Goal: Information Seeking & Learning: Find contact information

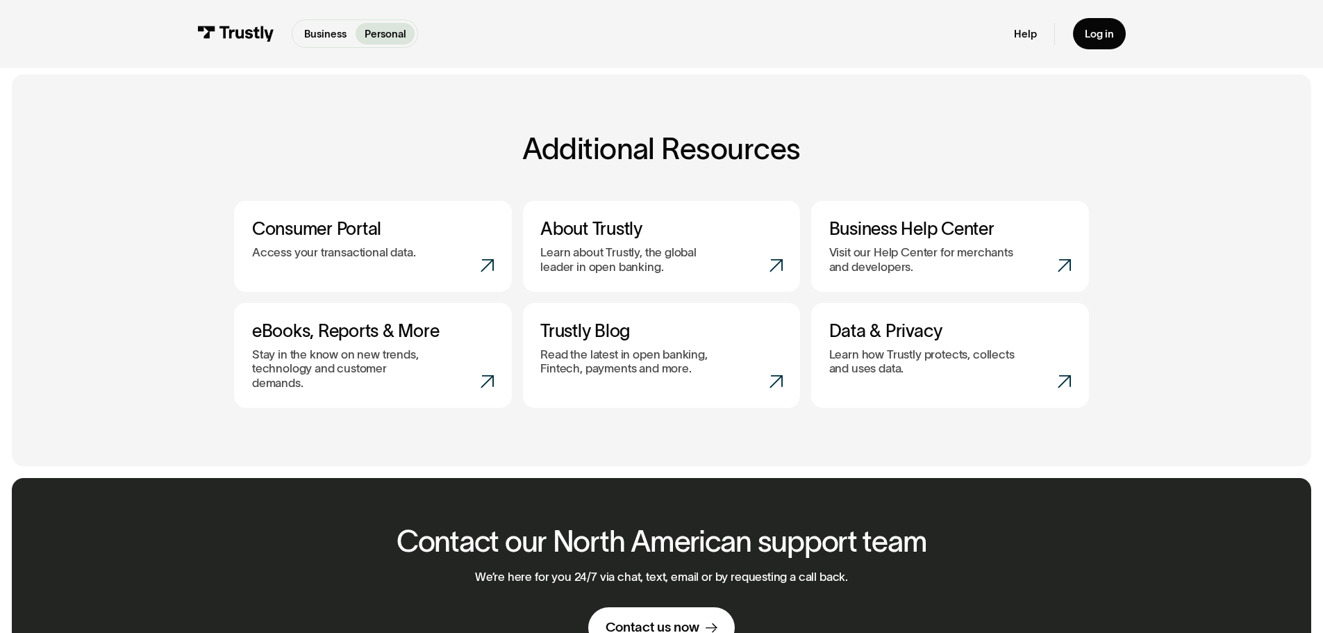
scroll to position [278, 0]
